Goal: Find specific page/section: Find specific page/section

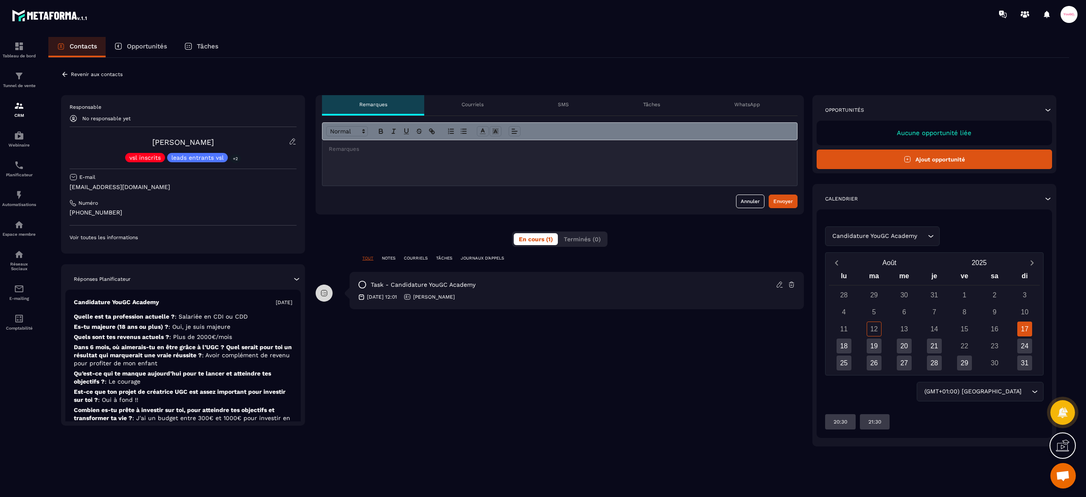
click at [97, 69] on div "Revenir aux contacts Responsable No responsable yet [PERSON_NAME] vsl inscrits …" at bounding box center [558, 265] width 1021 height 414
click at [98, 73] on p "Revenir aux contacts" at bounding box center [97, 74] width 52 height 6
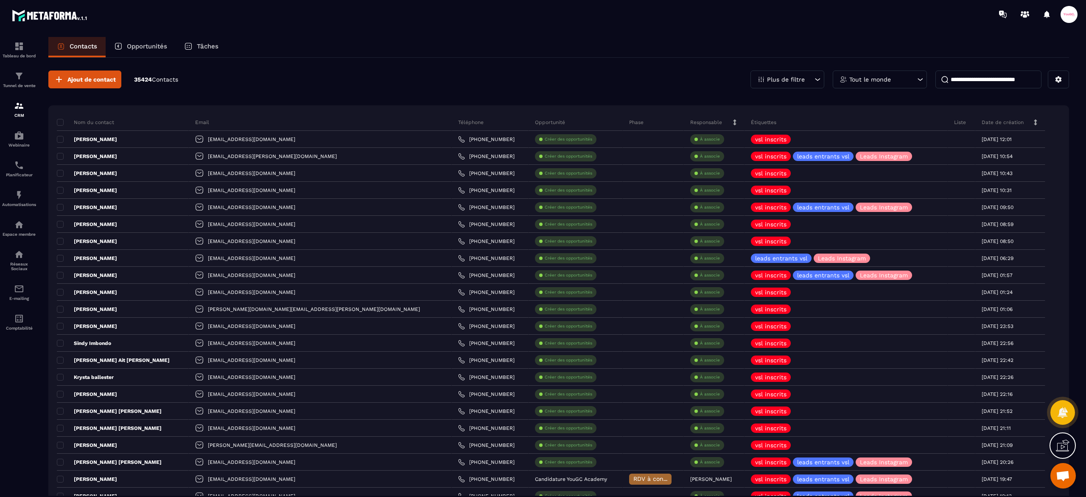
click at [981, 81] on input at bounding box center [989, 79] width 106 height 18
type input "*"
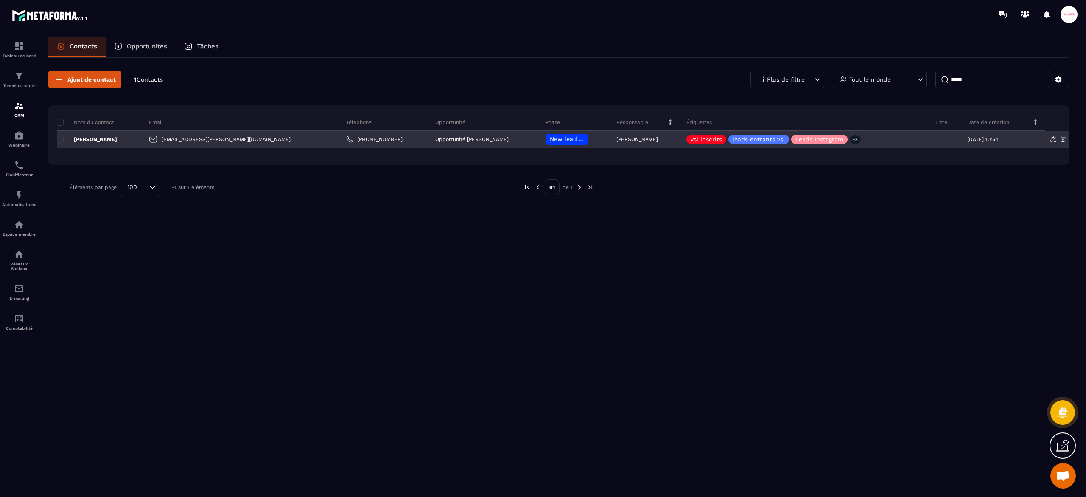
type input "*****"
click at [131, 143] on div "[PERSON_NAME]" at bounding box center [100, 139] width 86 height 17
